Goal: Information Seeking & Learning: Learn about a topic

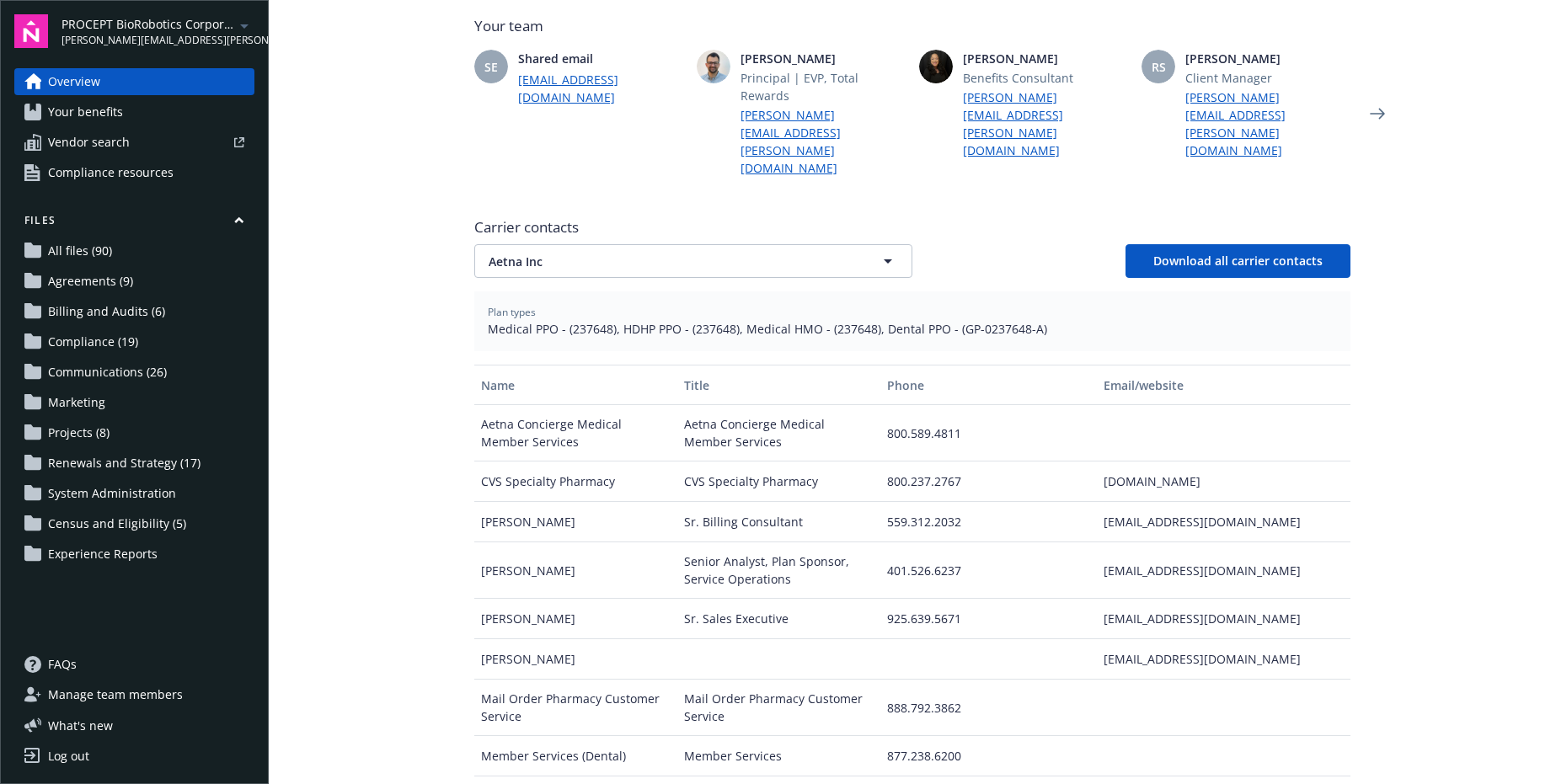
scroll to position [537, 0]
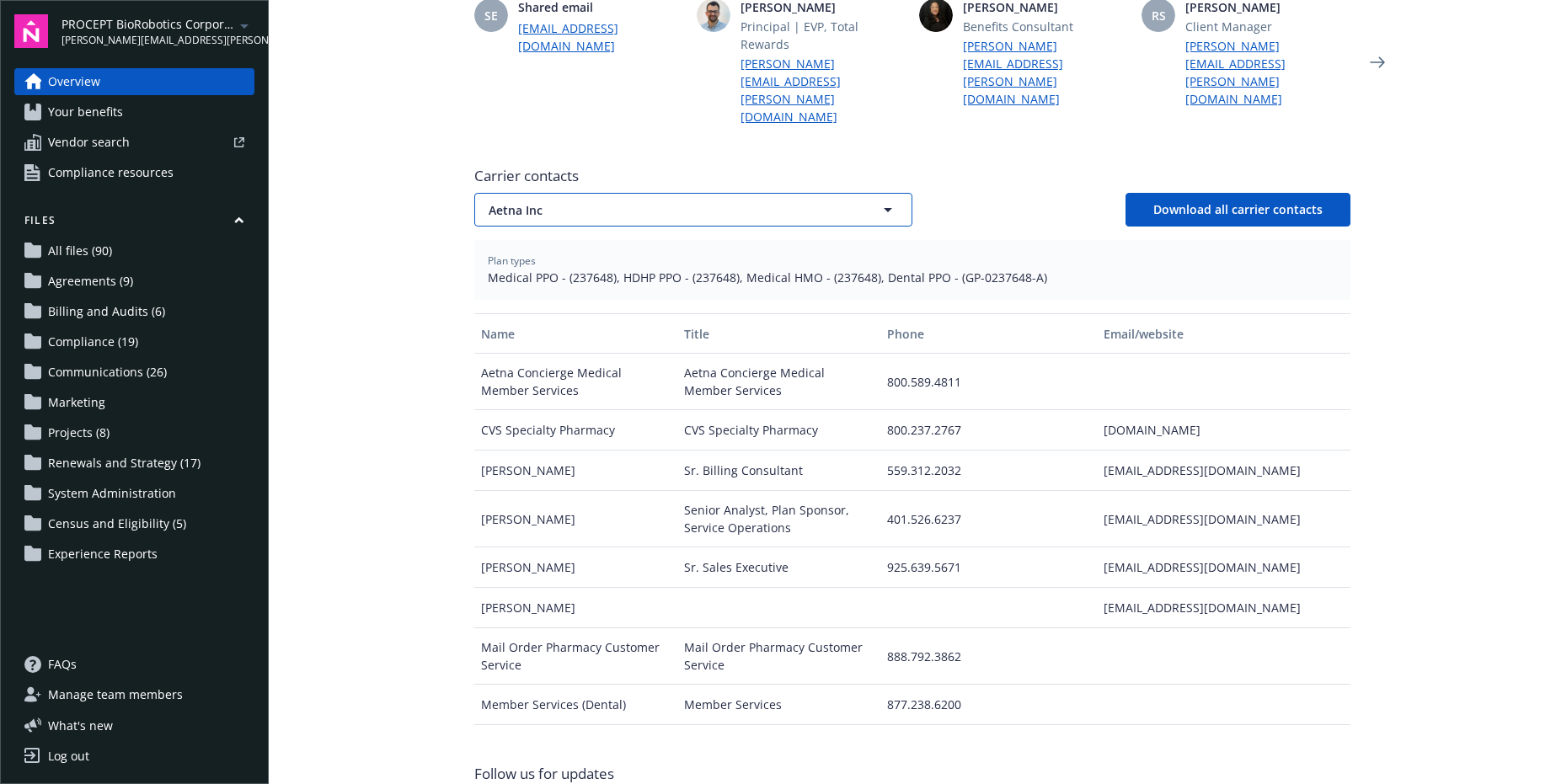
click at [686, 193] on button "Aetna Inc" at bounding box center [693, 210] width 438 height 34
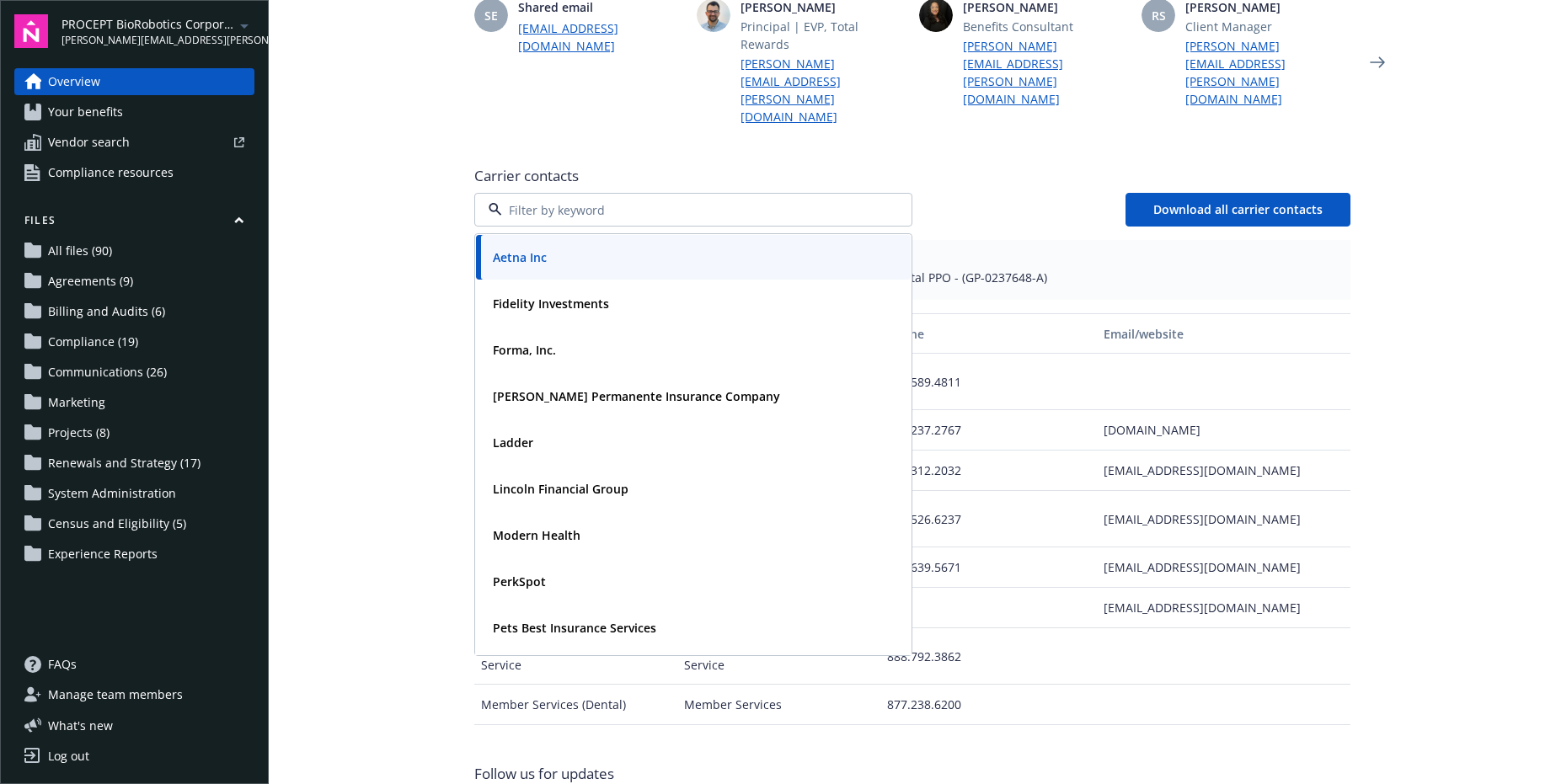
scroll to position [181, 0]
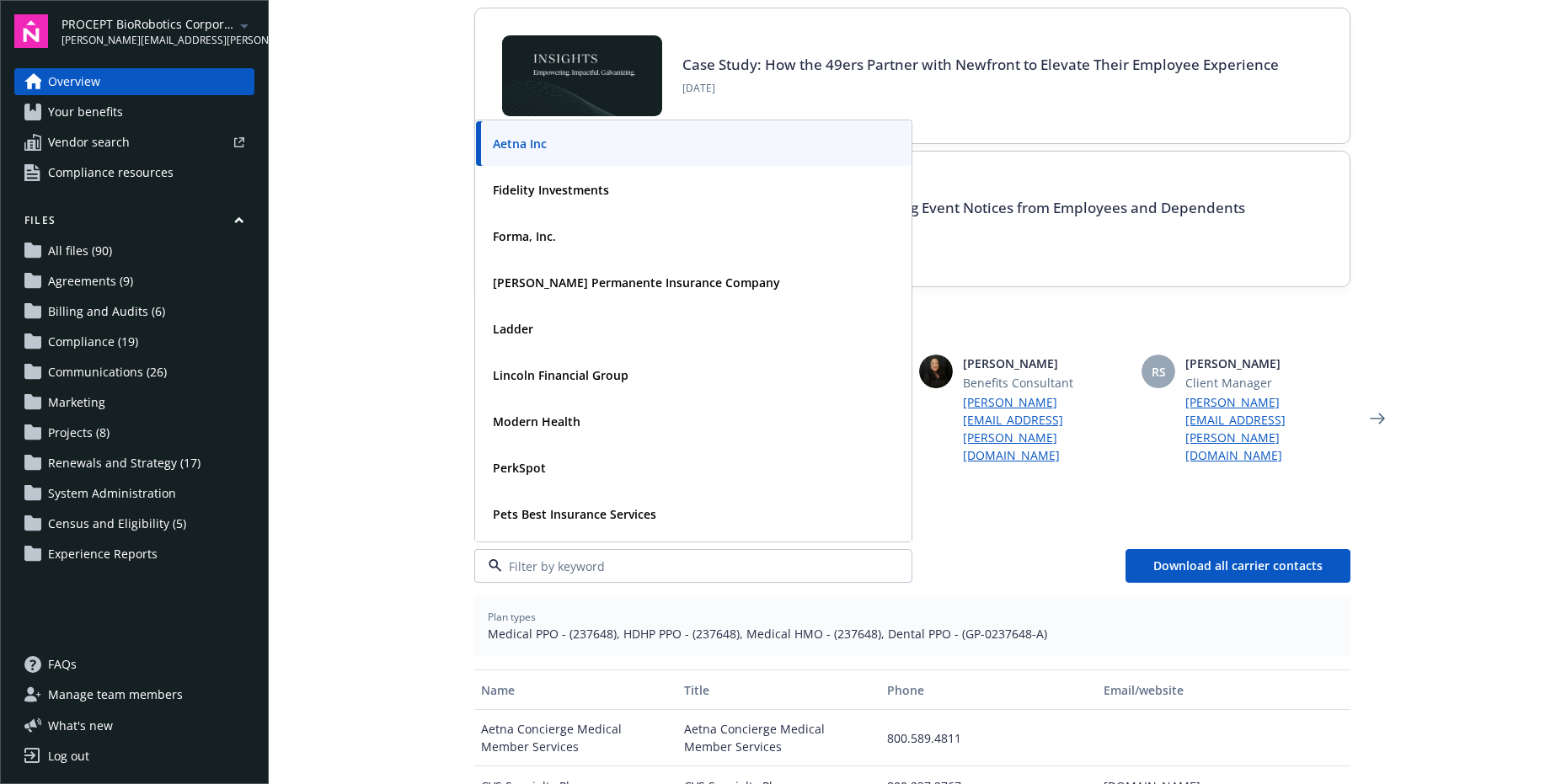
click at [1428, 96] on main "Welcome to Navigator Employee benefits portal Project plan Newfront news View a…" at bounding box center [912, 392] width 1287 height 784
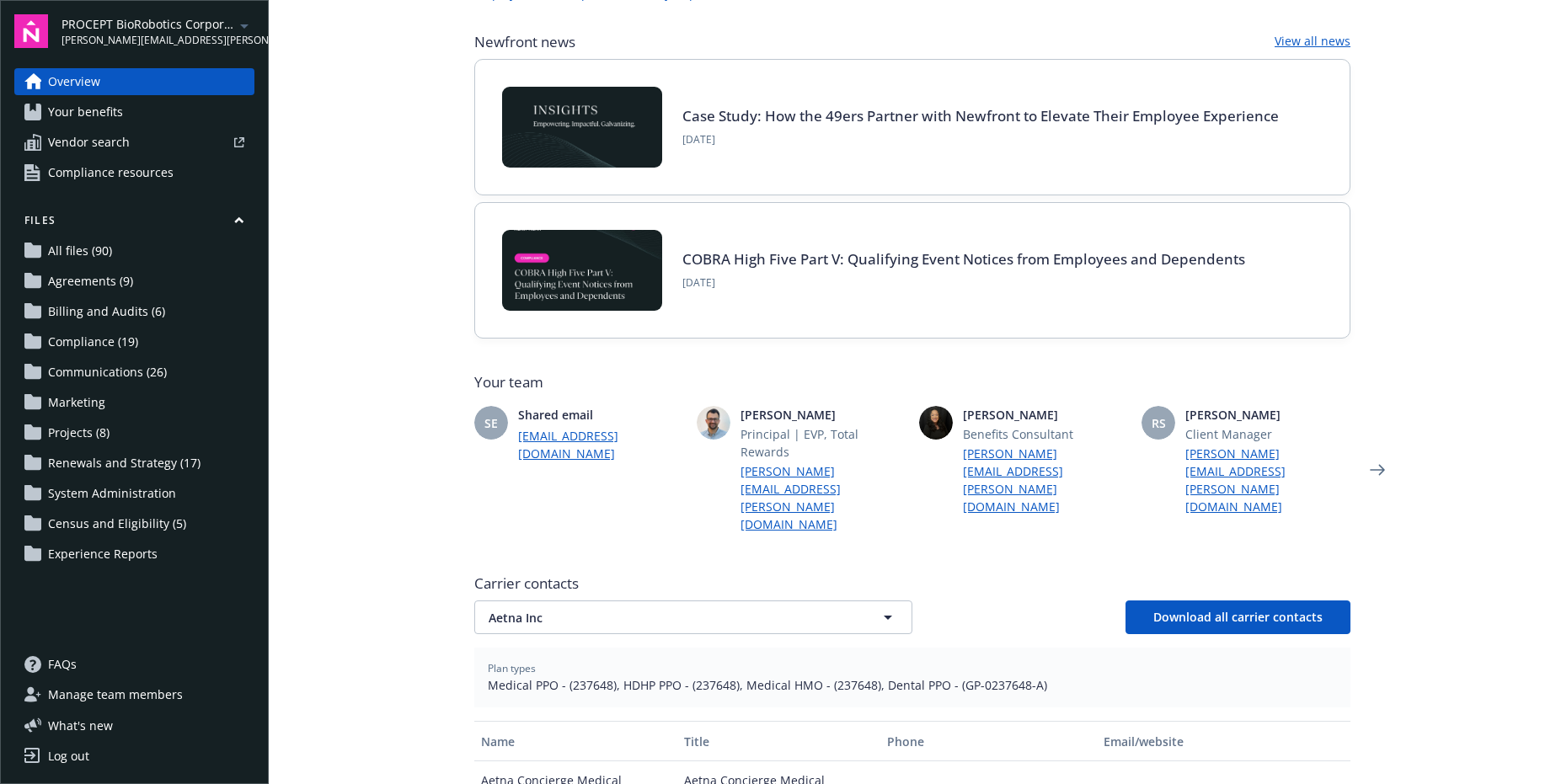
scroll to position [0, 0]
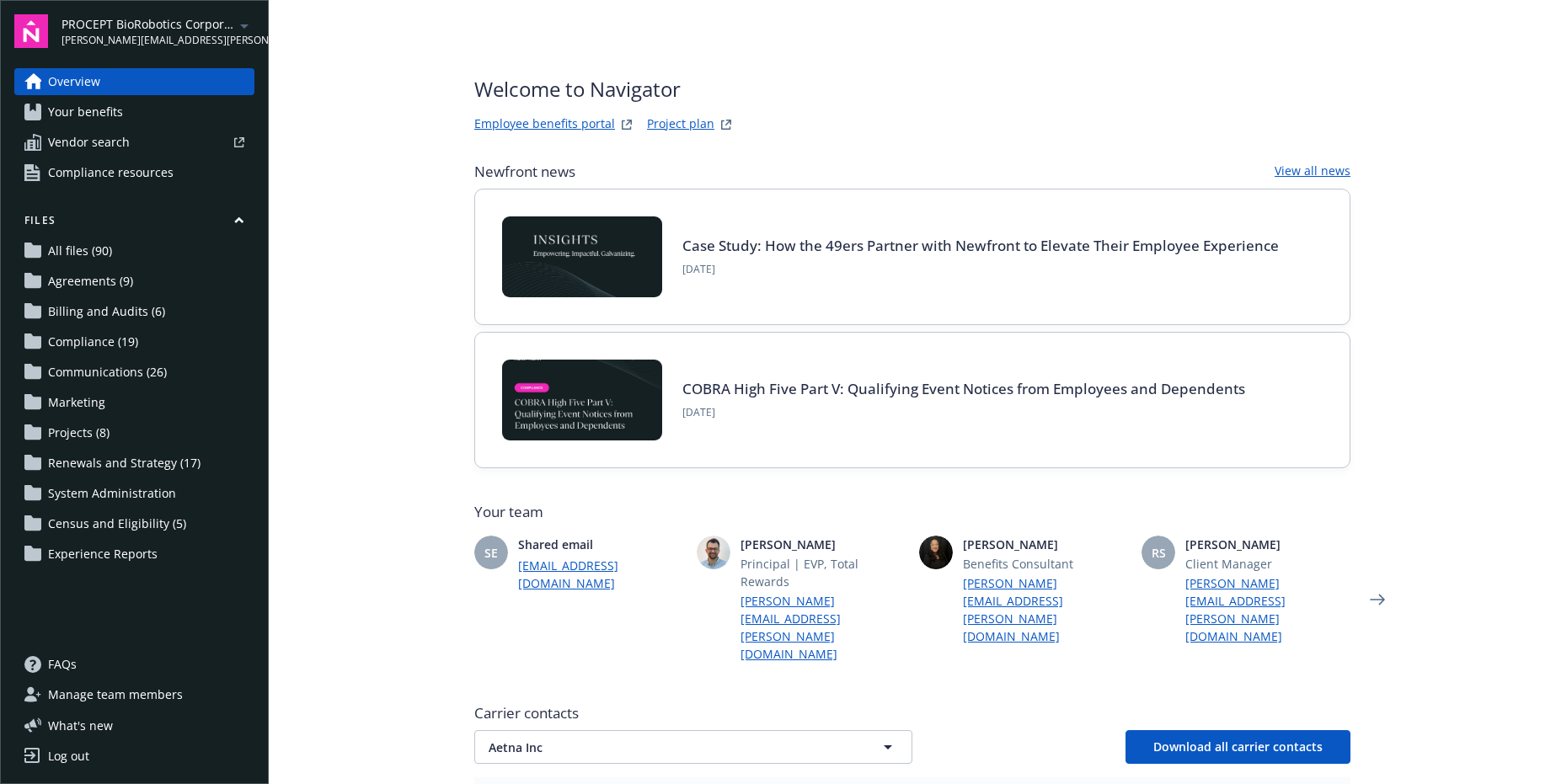
click at [571, 126] on link "Employee benefits portal" at bounding box center [544, 125] width 141 height 20
